Goal: Navigation & Orientation: Find specific page/section

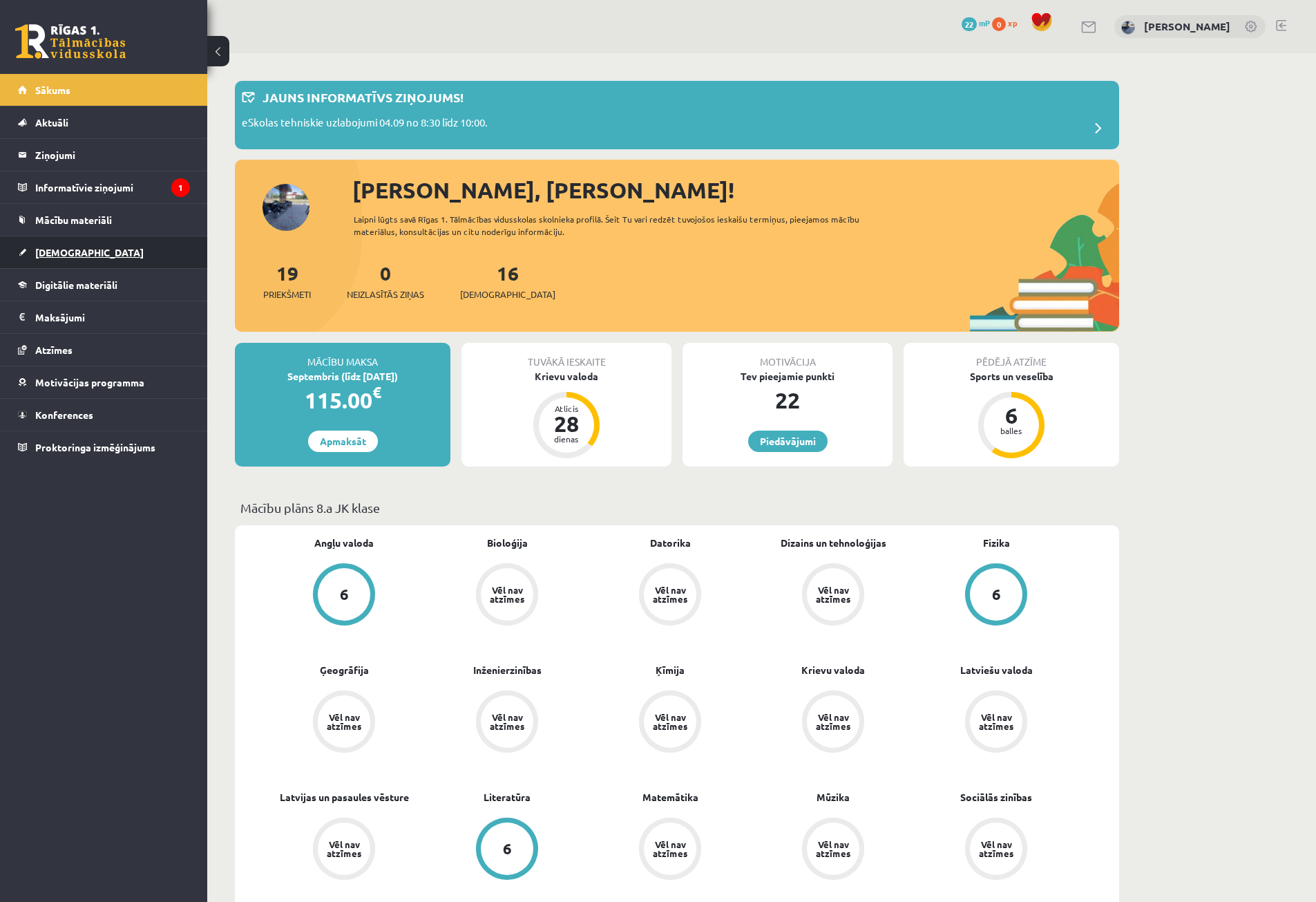
click at [57, 250] on span "[DEMOGRAPHIC_DATA]" at bounding box center [90, 252] width 108 height 12
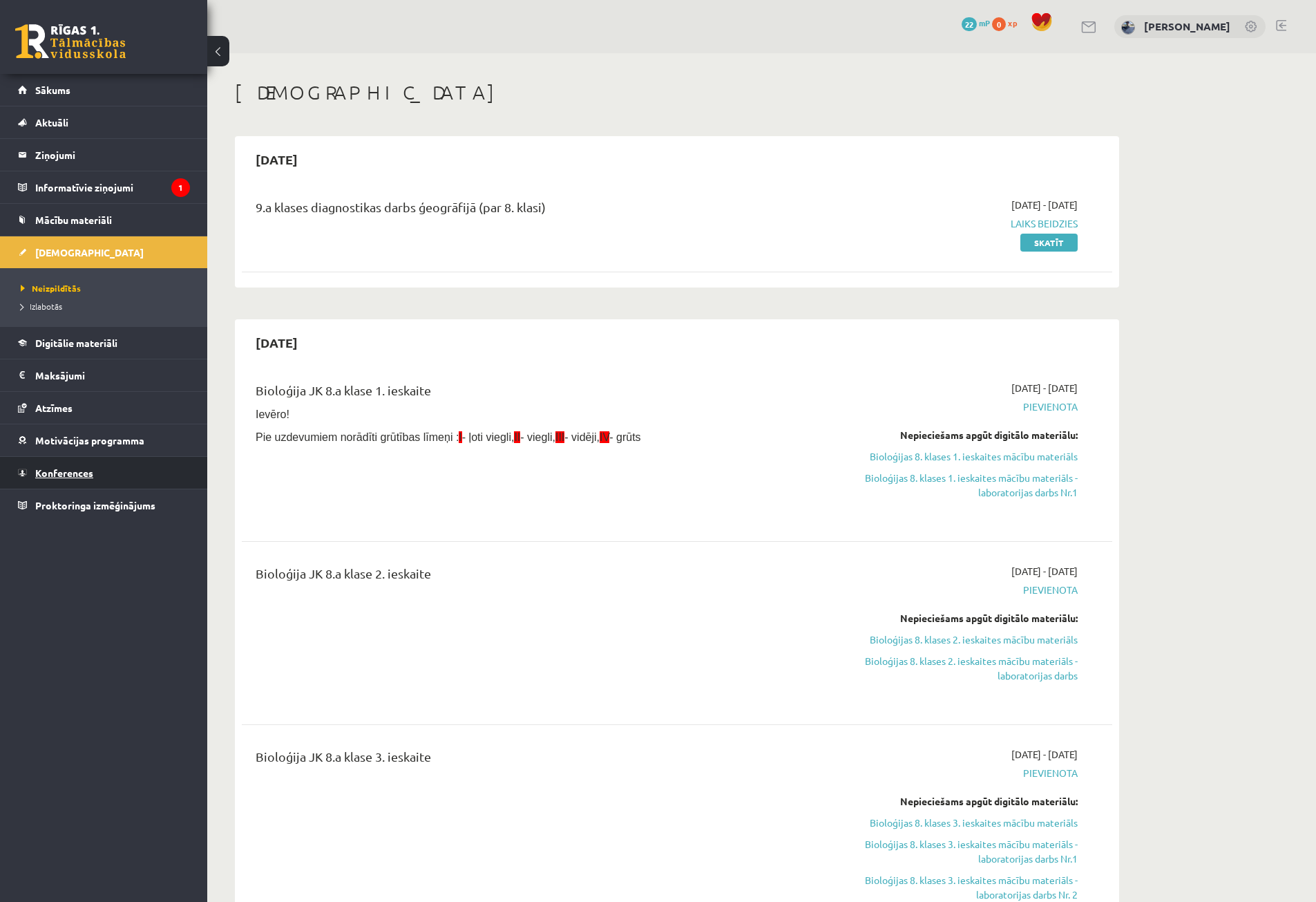
click at [84, 467] on link "Konferences" at bounding box center [104, 472] width 172 height 32
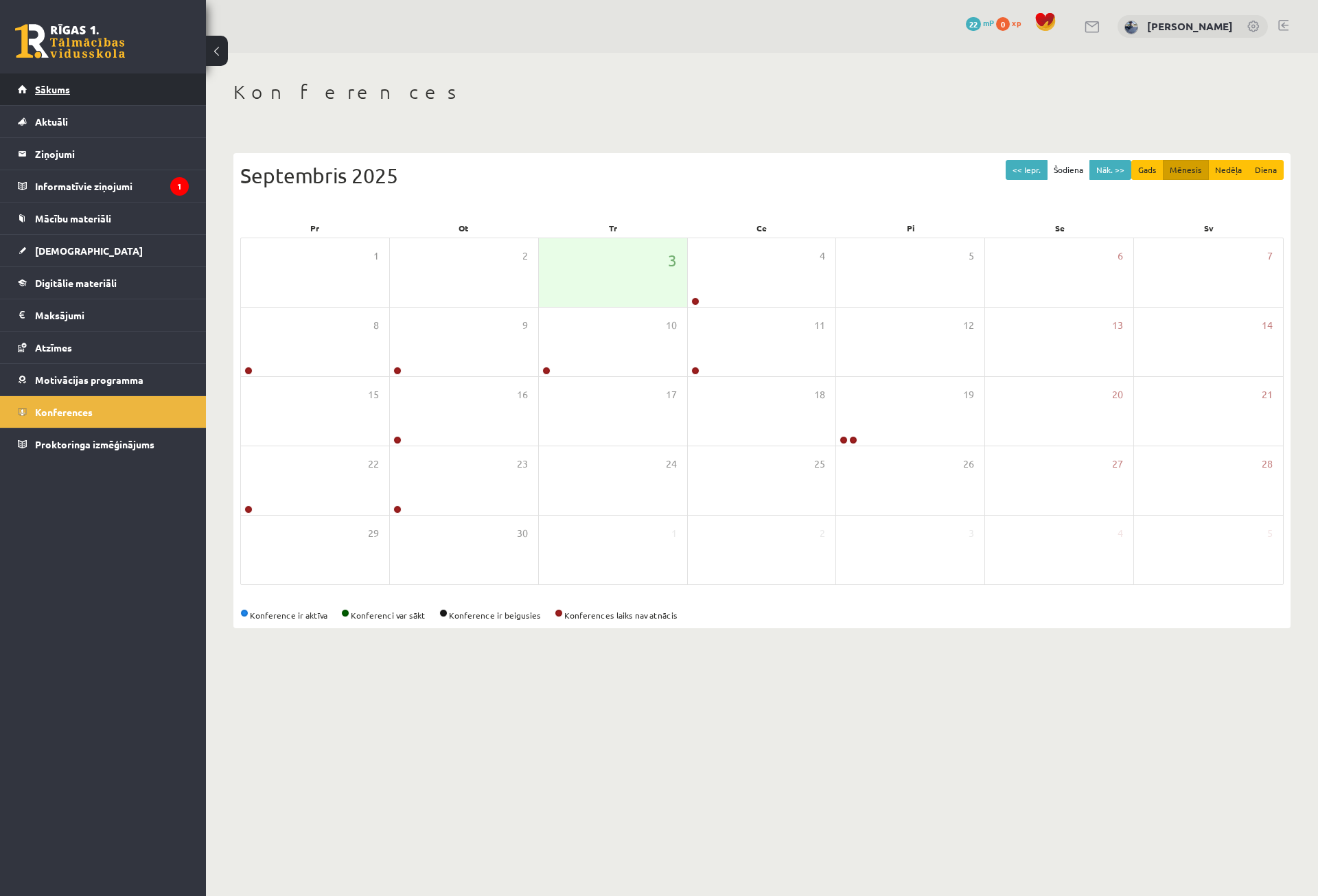
click at [50, 87] on span "Sākums" at bounding box center [53, 88] width 35 height 12
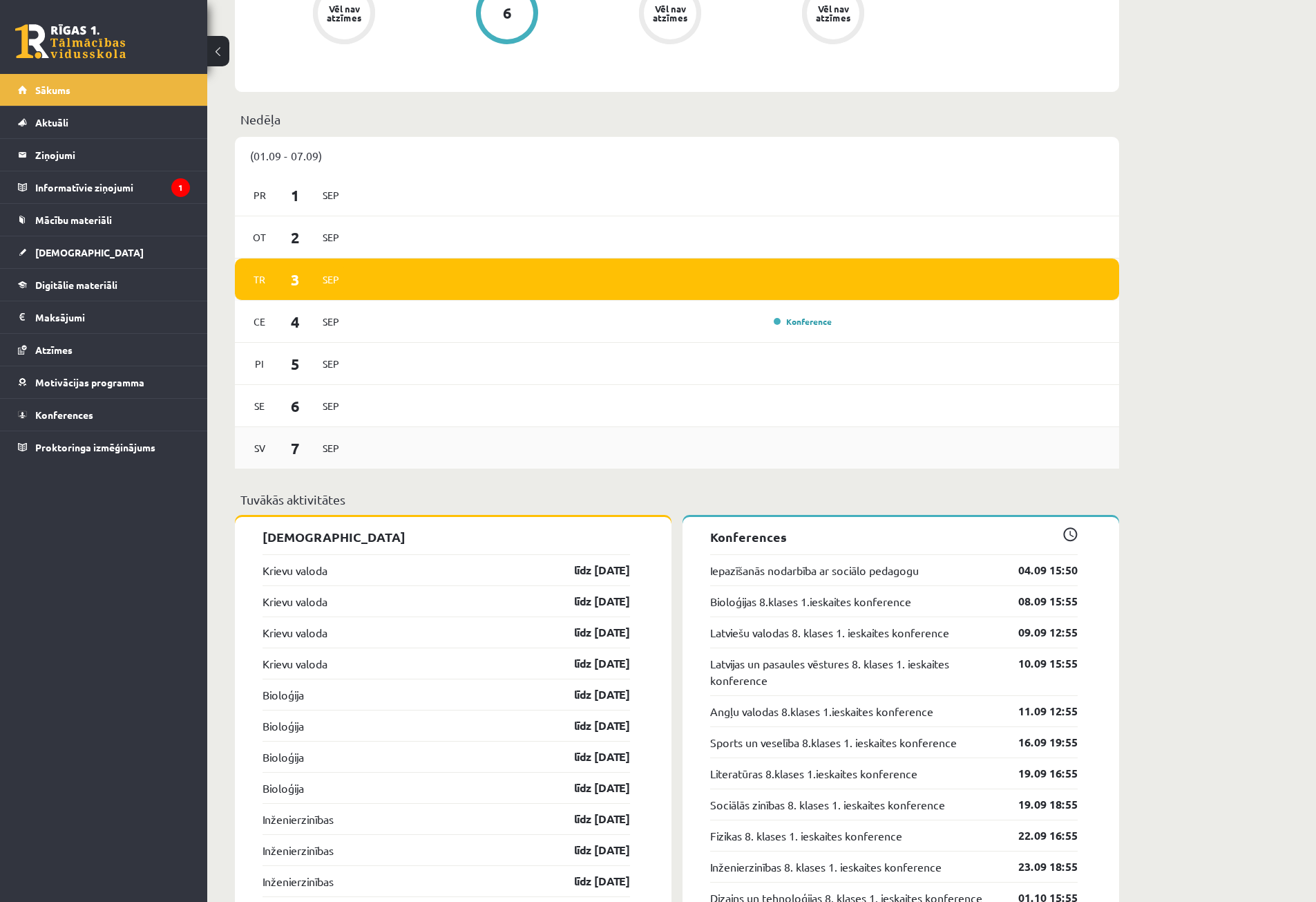
scroll to position [899, 0]
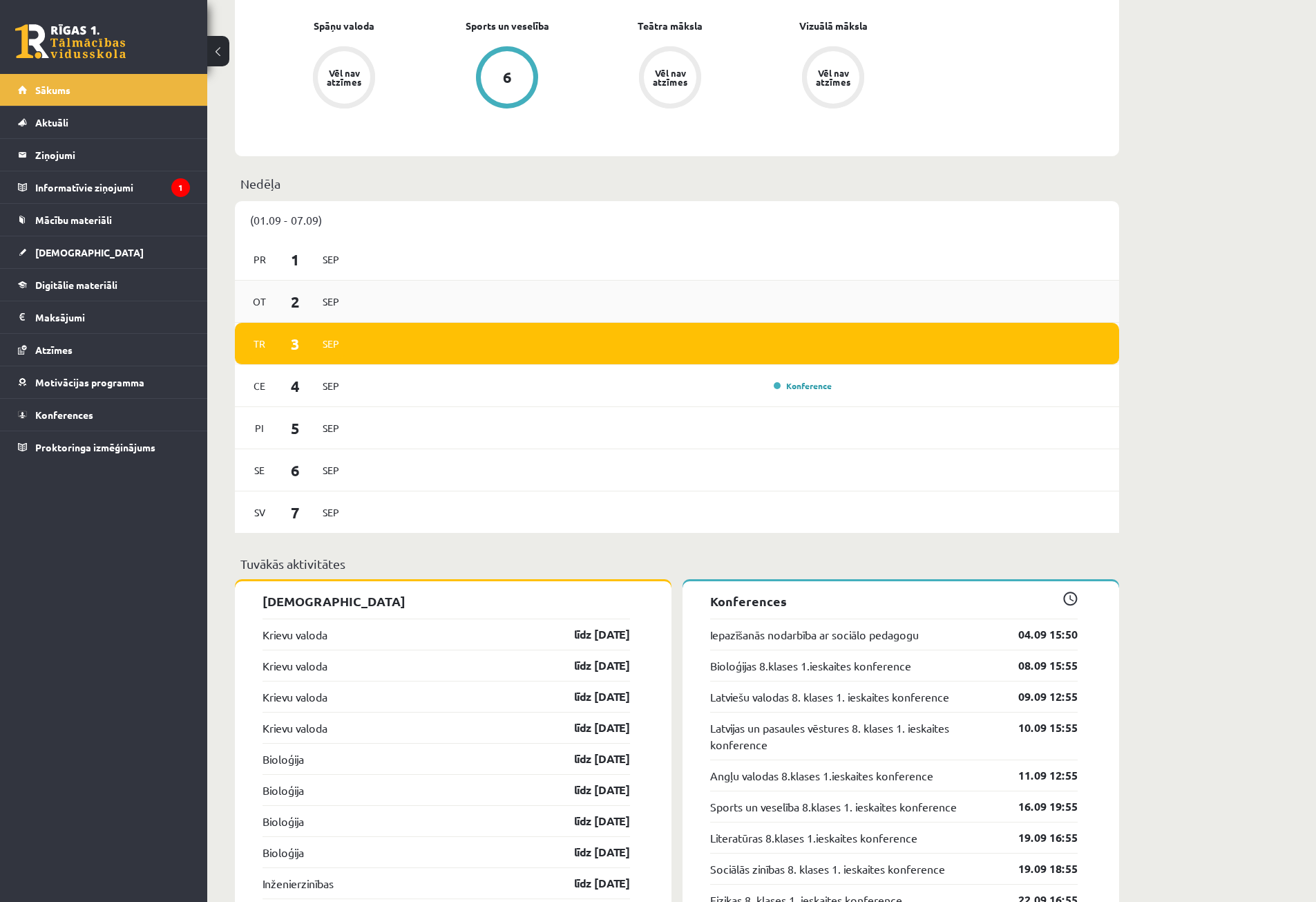
drag, startPoint x: 839, startPoint y: 322, endPoint x: 733, endPoint y: 320, distance: 106.0
click at [723, 320] on div "[DATE]" at bounding box center [676, 302] width 884 height 42
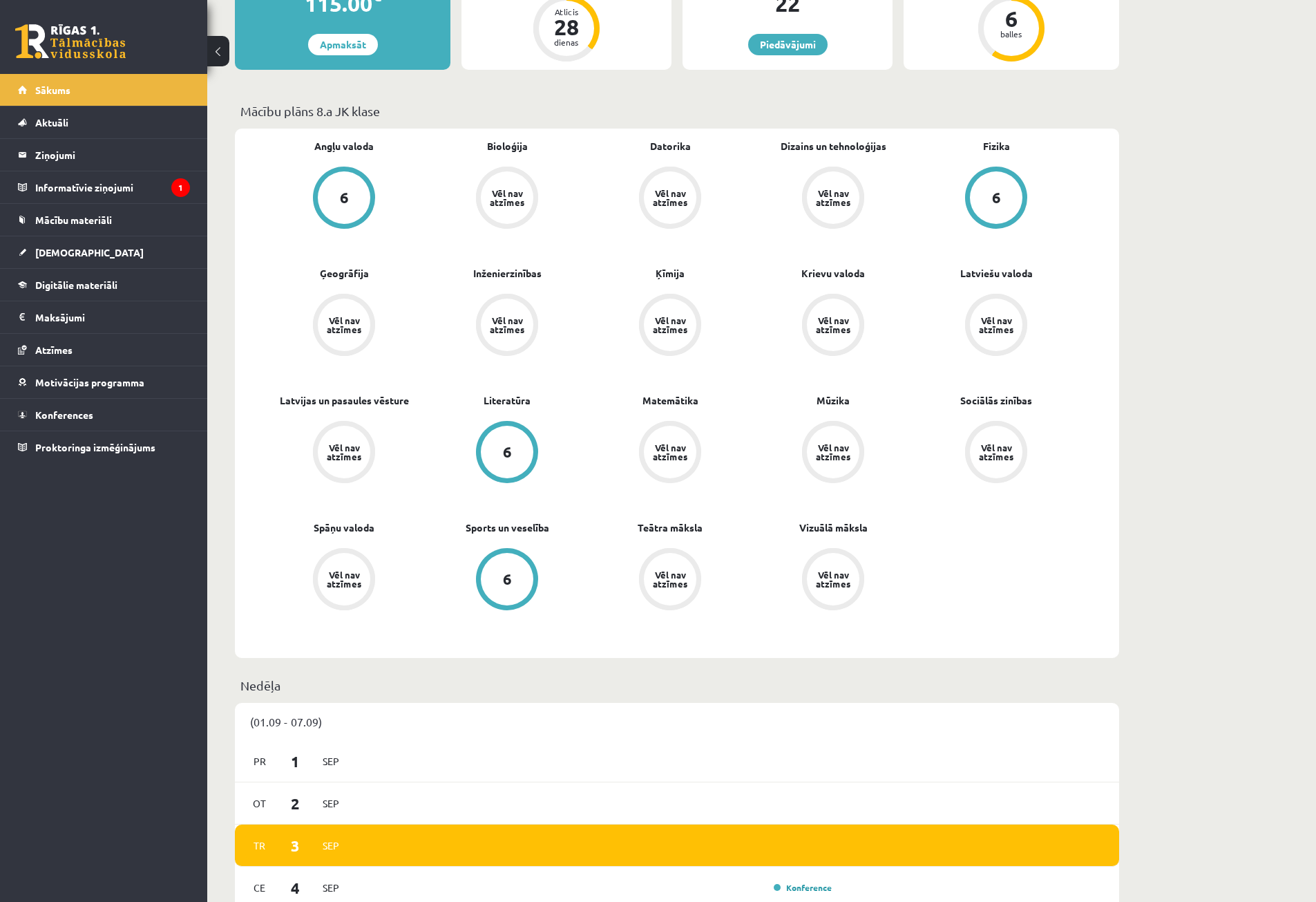
scroll to position [345, 0]
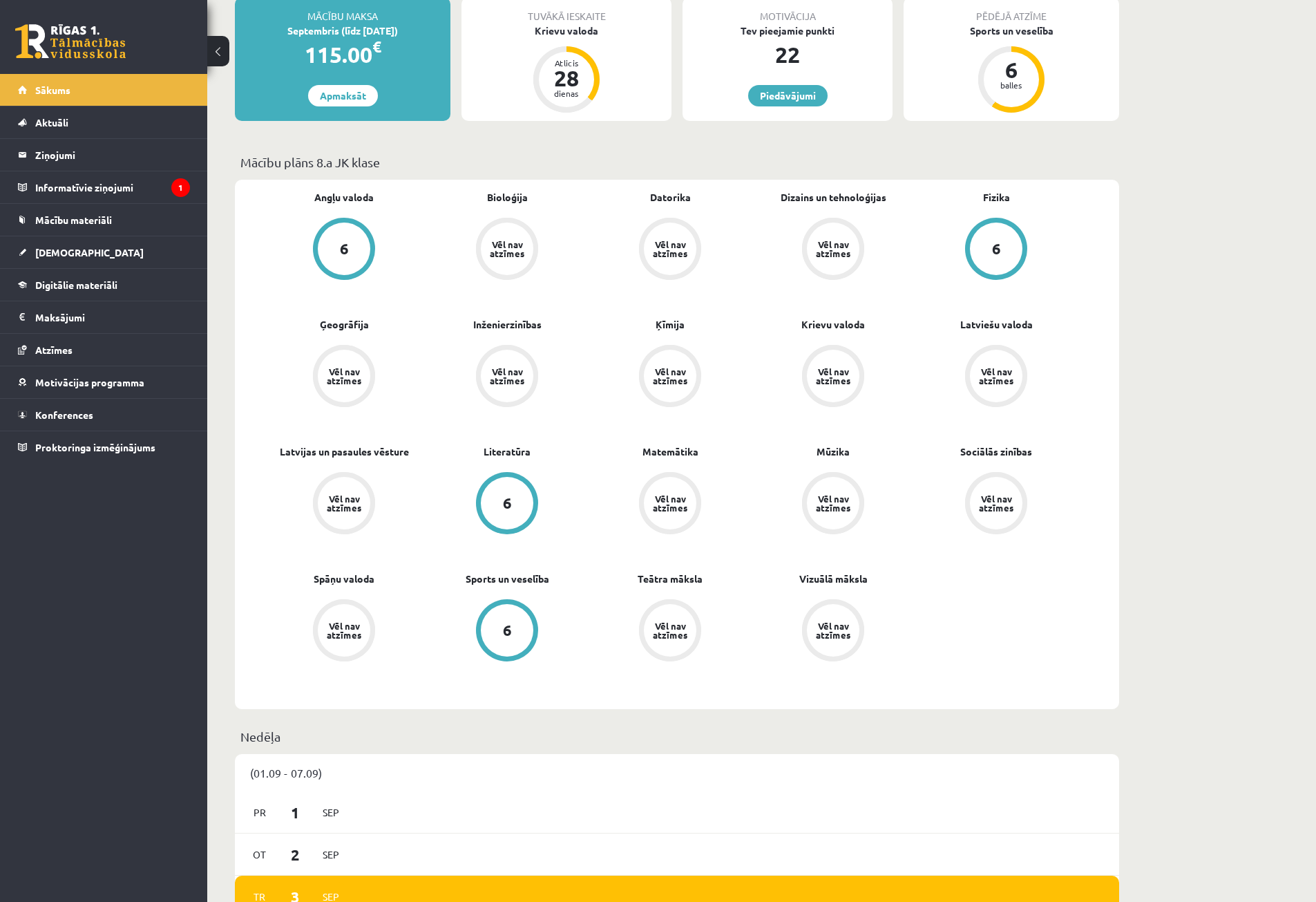
drag, startPoint x: 454, startPoint y: 201, endPoint x: 455, endPoint y: 209, distance: 8.1
click at [455, 201] on div "Bioloģija Vēl nav atzīmes" at bounding box center [507, 236] width 163 height 92
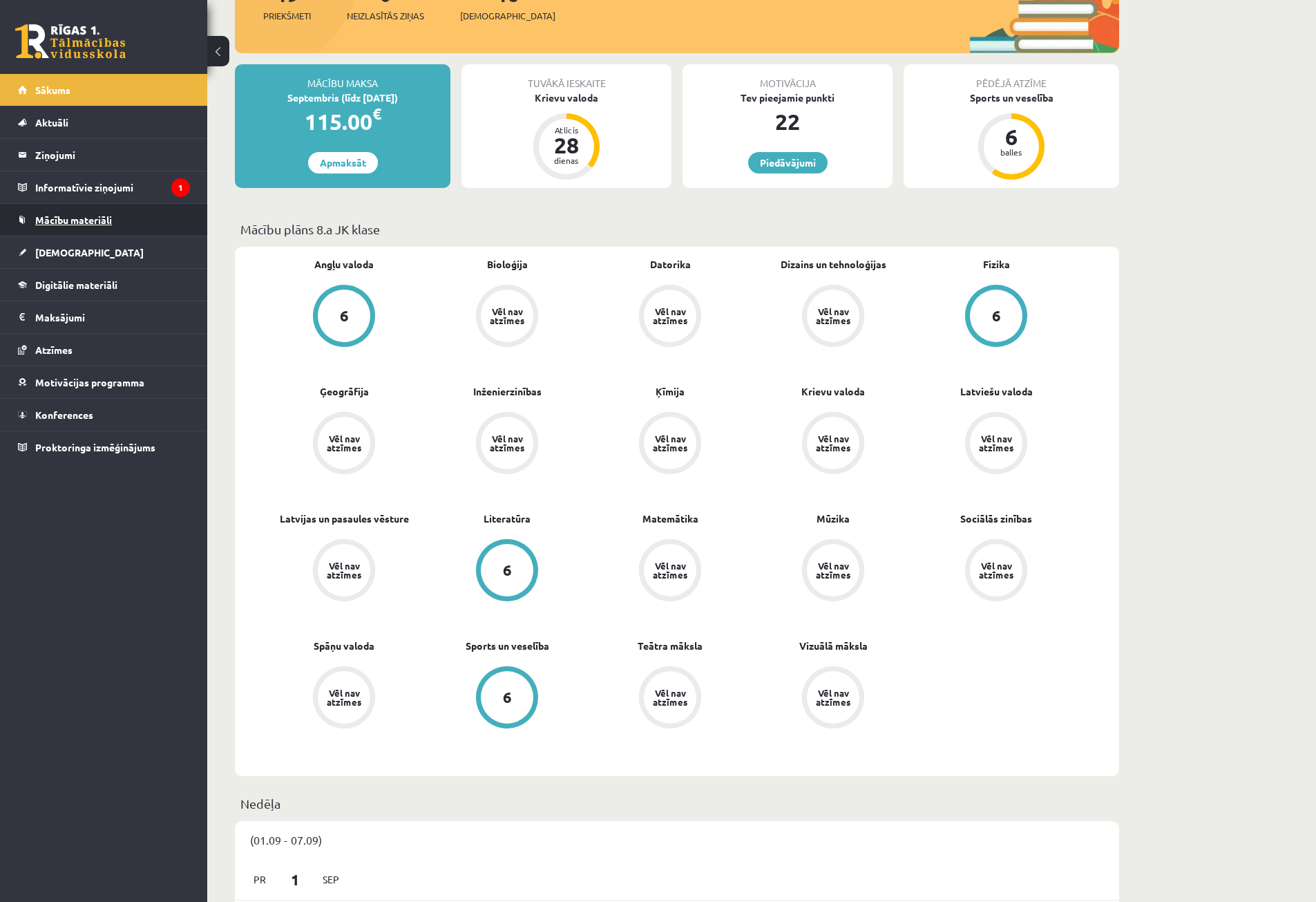
scroll to position [277, 0]
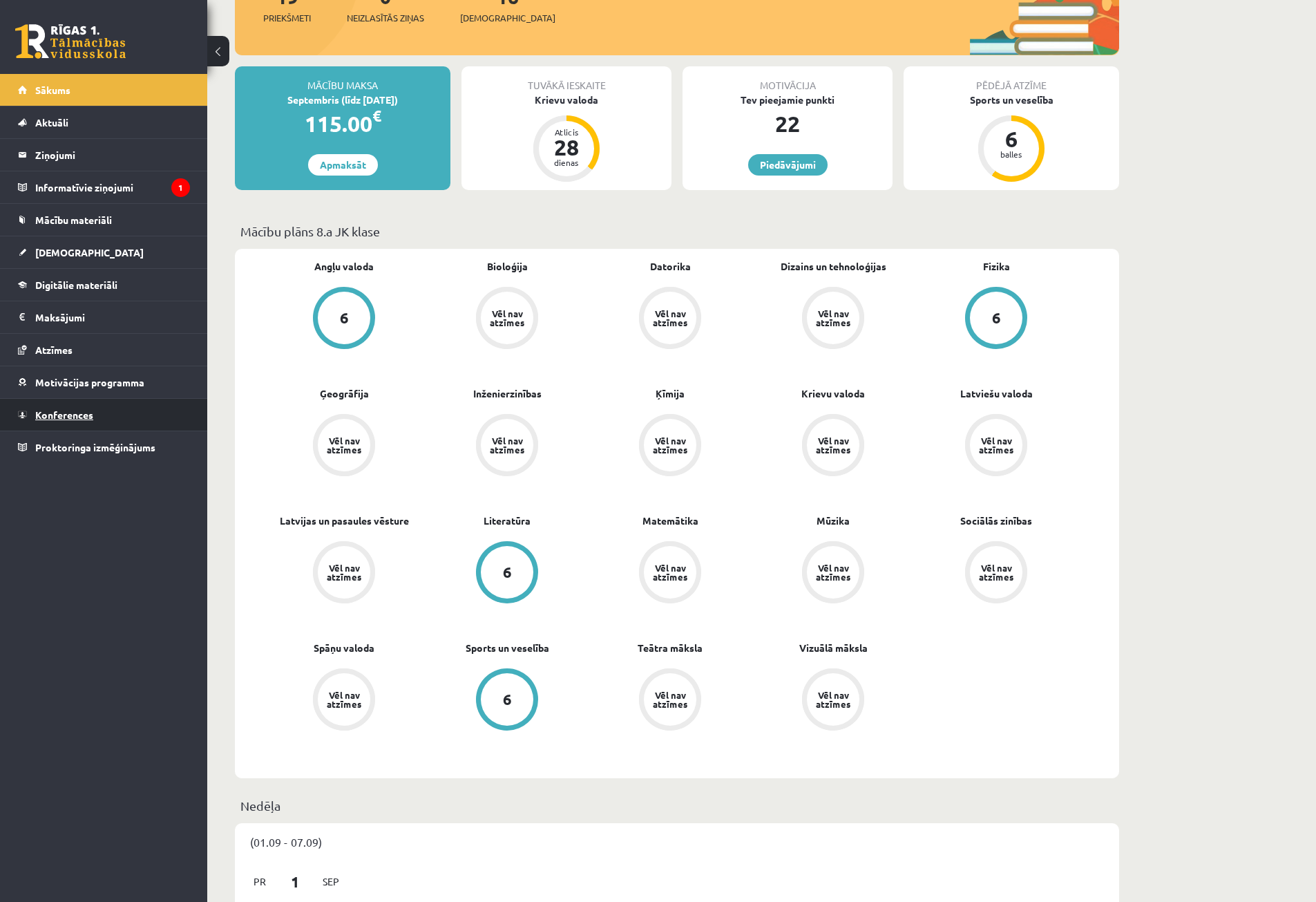
click at [78, 414] on span "Konferences" at bounding box center [65, 414] width 58 height 12
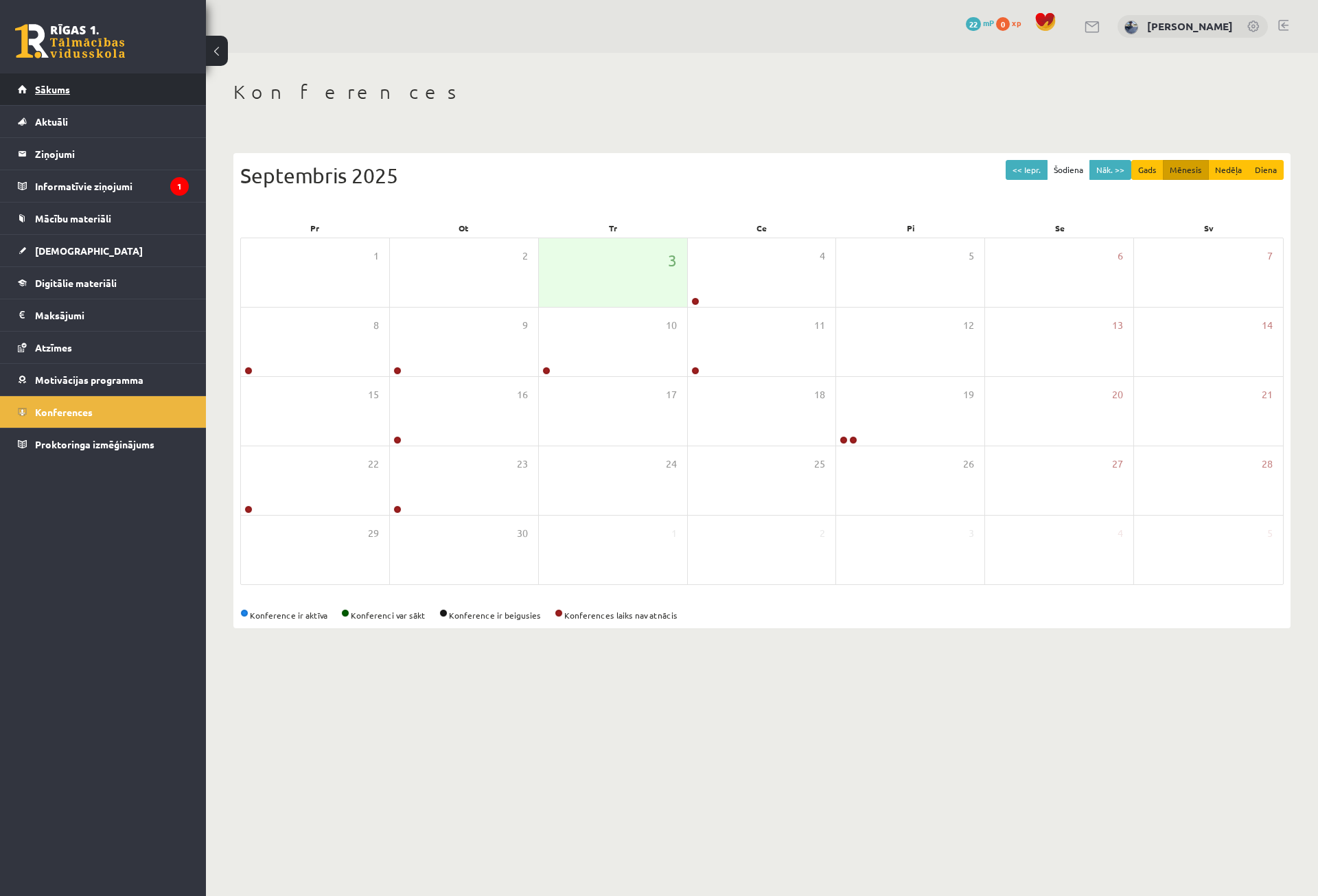
click at [74, 91] on link "Sākums" at bounding box center [103, 88] width 171 height 31
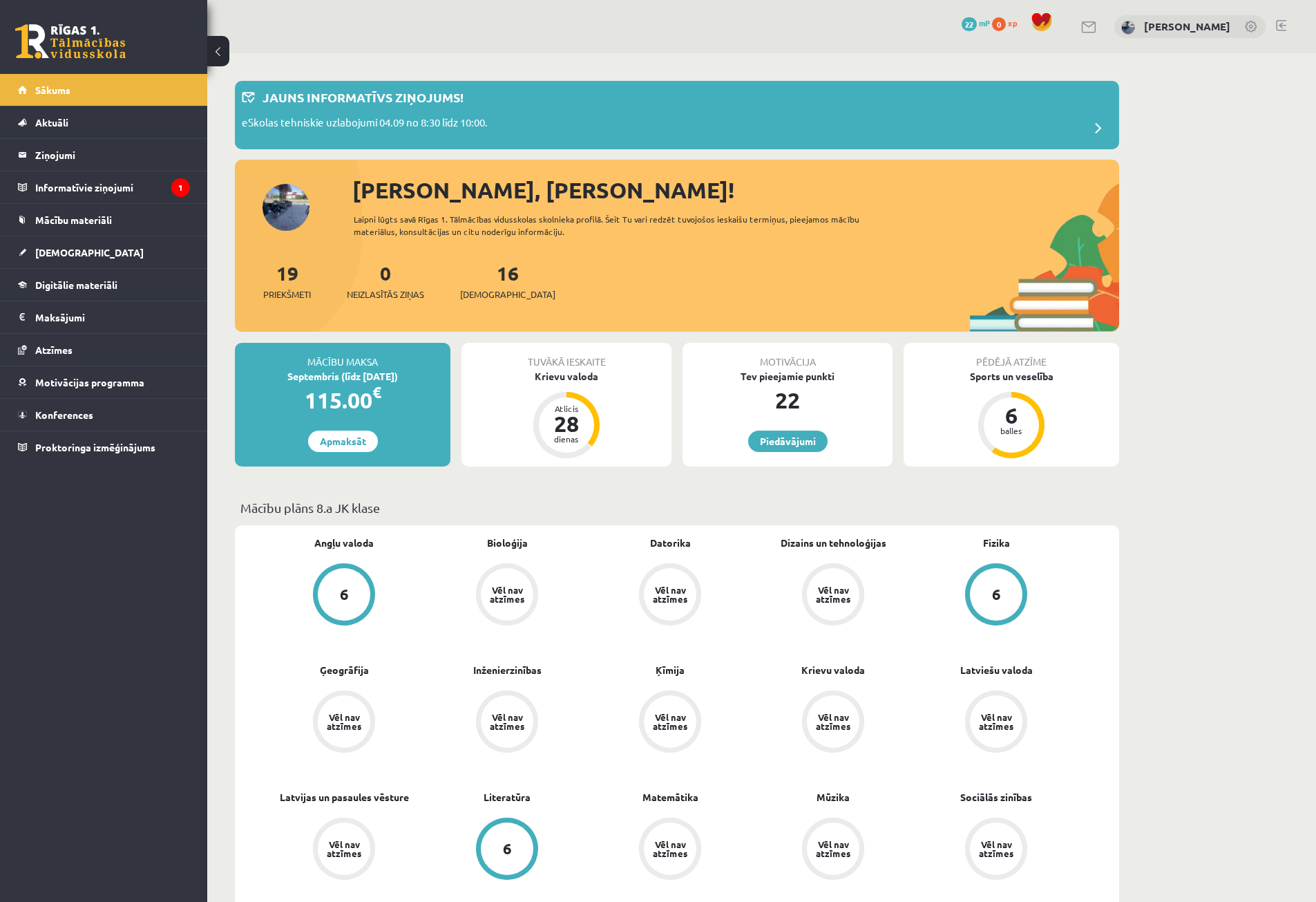
click at [977, 19] on span "22" at bounding box center [969, 23] width 15 height 14
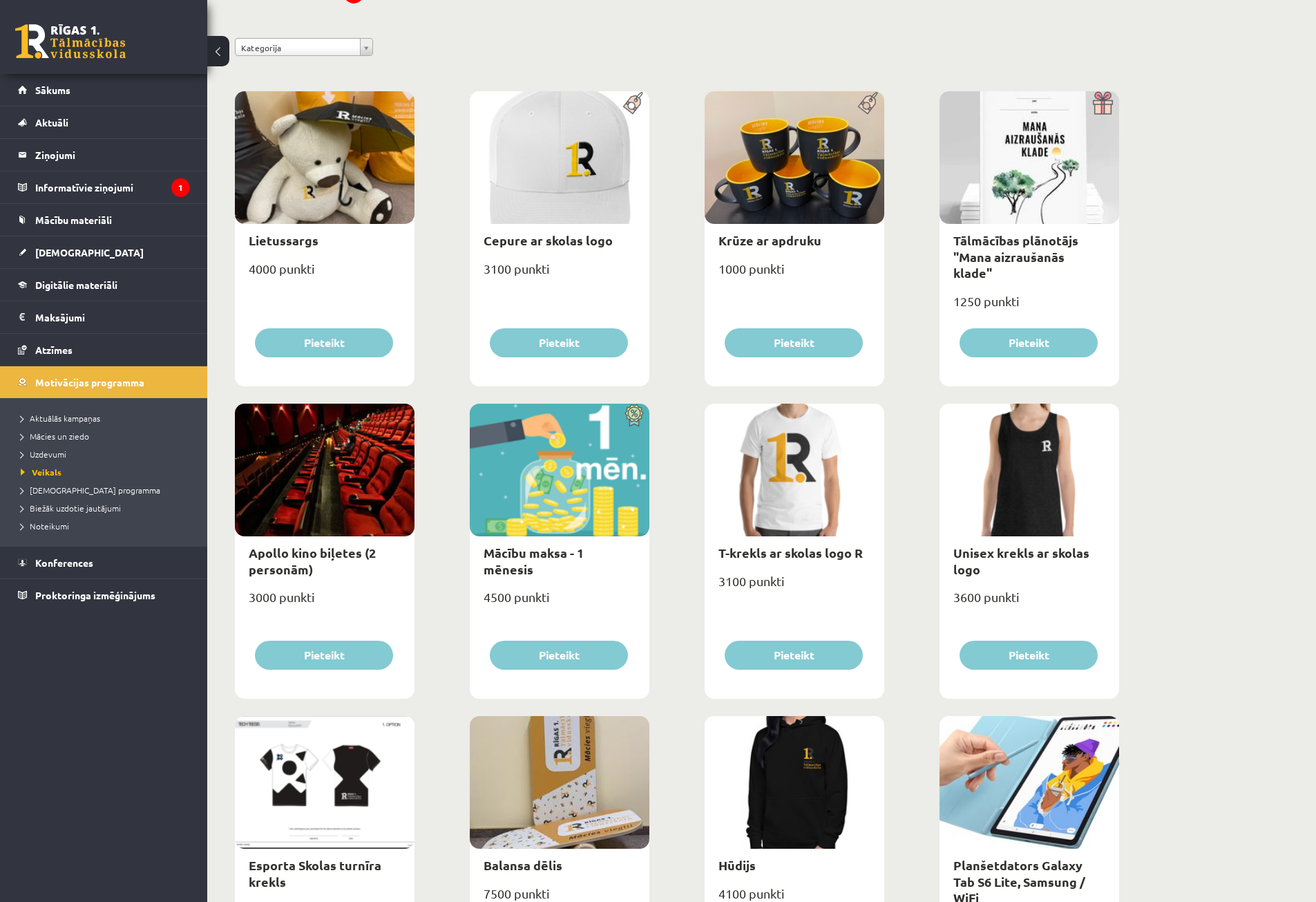
scroll to position [138, 0]
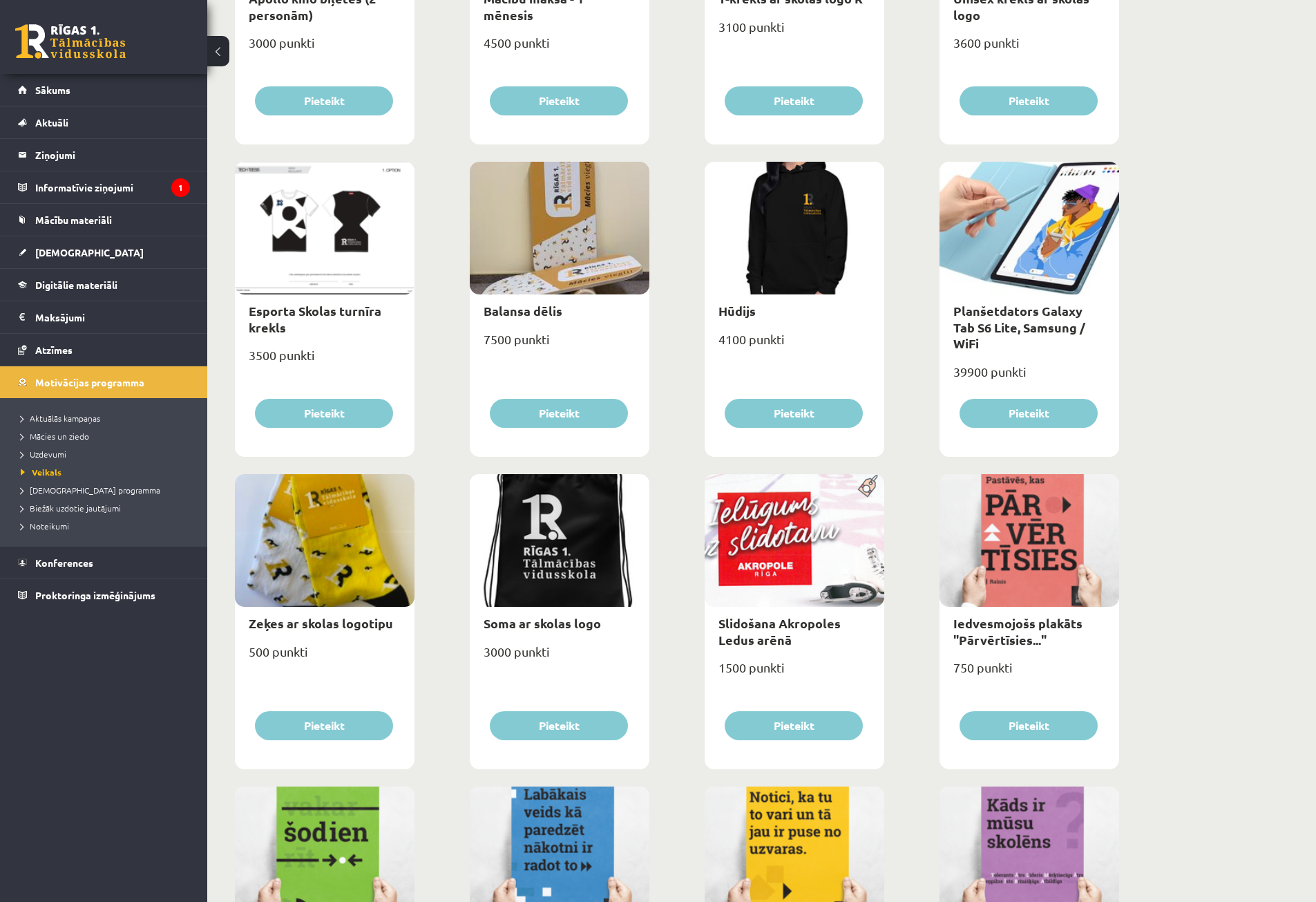
drag, startPoint x: 785, startPoint y: 35, endPoint x: 692, endPoint y: 59, distance: 96.0
click at [692, 59] on div "Lietussargs 4000 punkti Pieteikt Cepure ar skolas logo 3100 punkti Pieteikt Krū…" at bounding box center [677, 470] width 891 height 1874
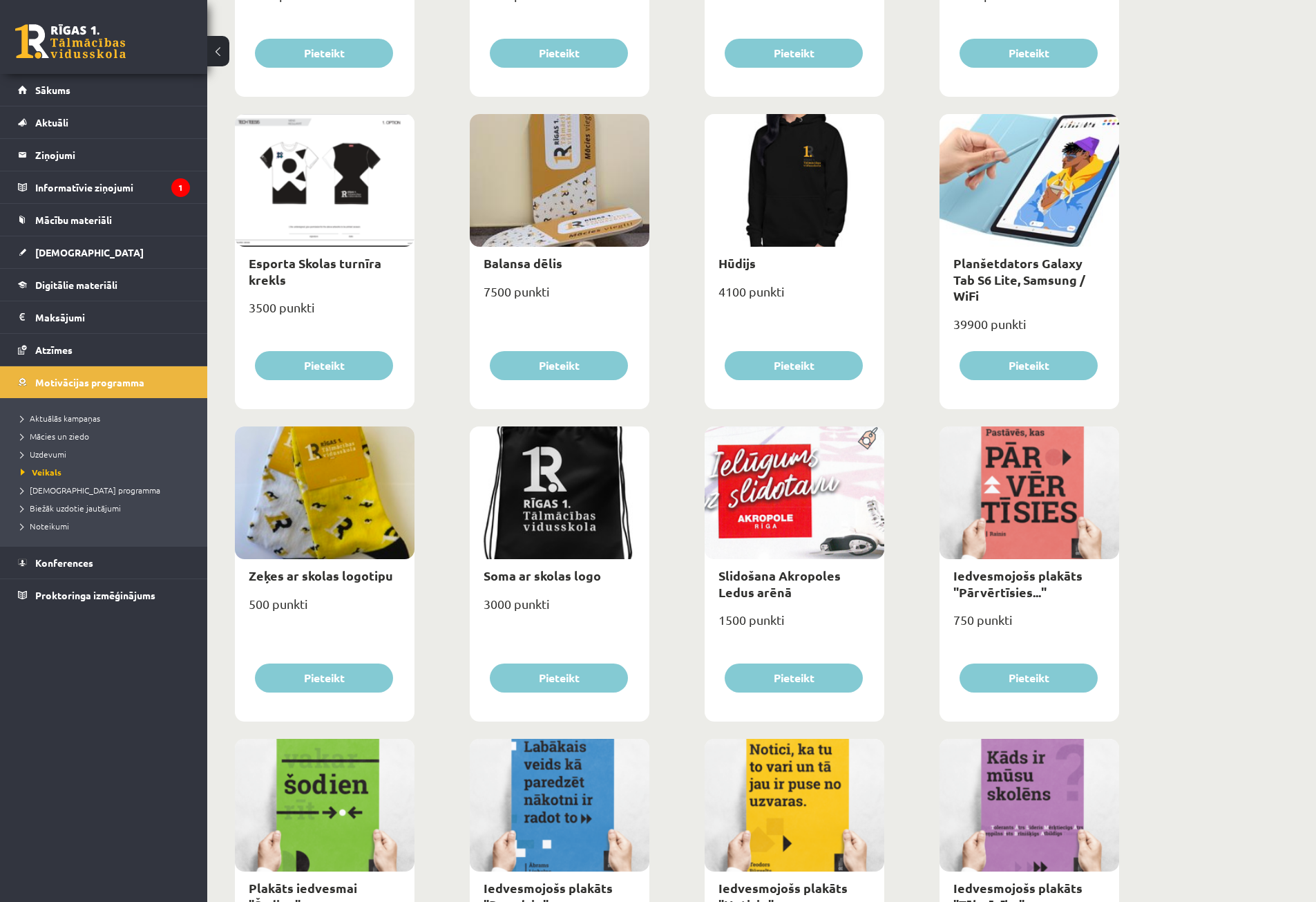
scroll to position [737, 0]
